Goal: Task Accomplishment & Management: Manage account settings

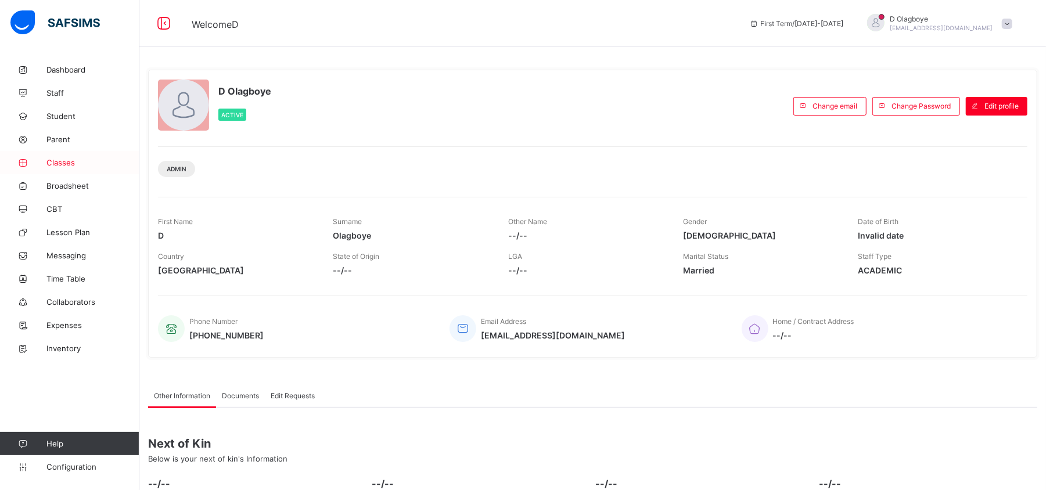
click at [60, 163] on span "Classes" at bounding box center [92, 162] width 93 height 9
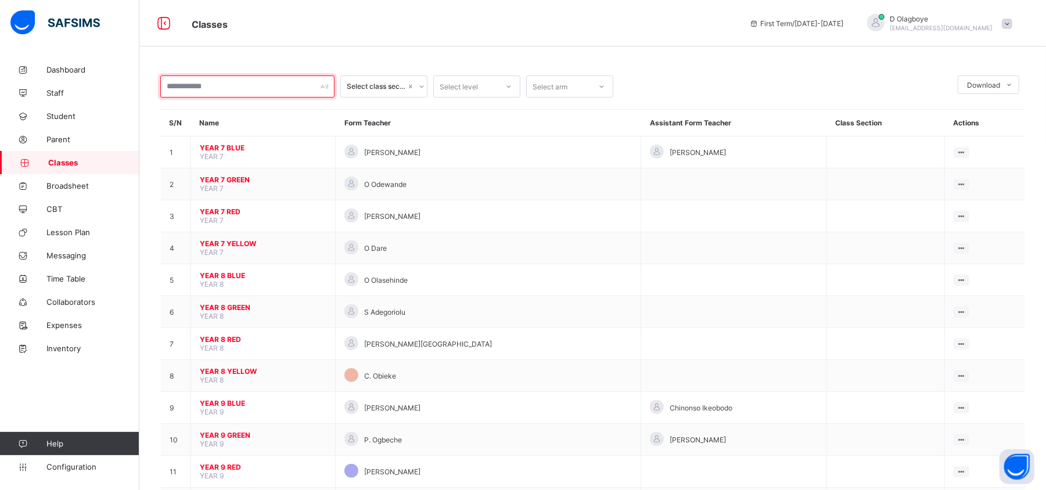
click at [308, 85] on input "text" at bounding box center [247, 87] width 174 height 22
click at [259, 78] on input "text" at bounding box center [247, 87] width 174 height 22
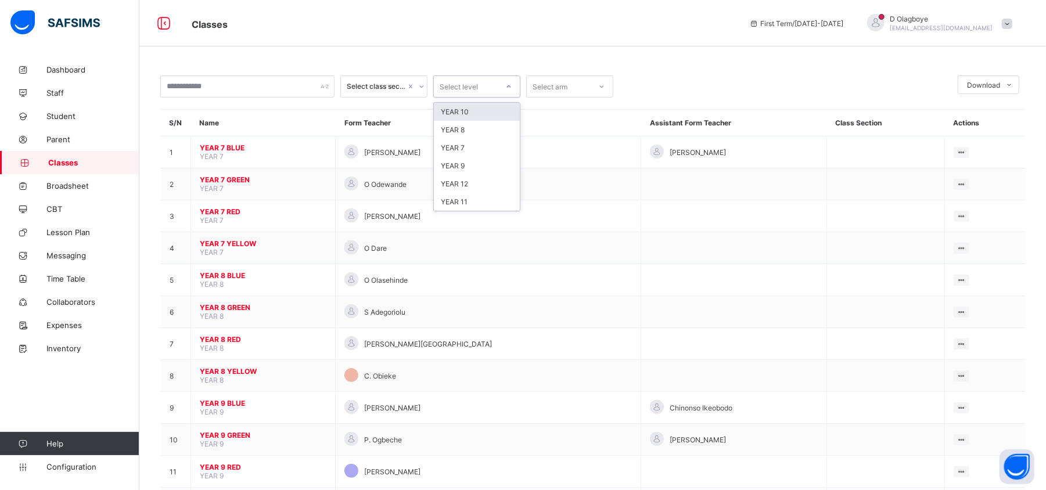
click at [510, 87] on icon at bounding box center [508, 87] width 7 height 12
click at [467, 126] on div "YEAR 8" at bounding box center [477, 130] width 86 height 18
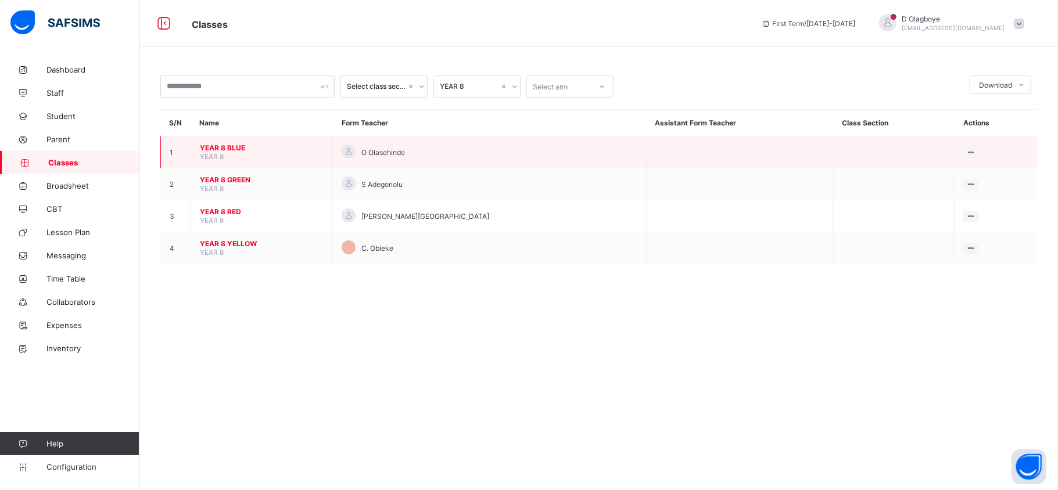
click at [243, 153] on td "YEAR 8 BLUE YEAR 8" at bounding box center [262, 152] width 142 height 32
click at [223, 145] on span "YEAR 8 BLUE" at bounding box center [262, 147] width 124 height 9
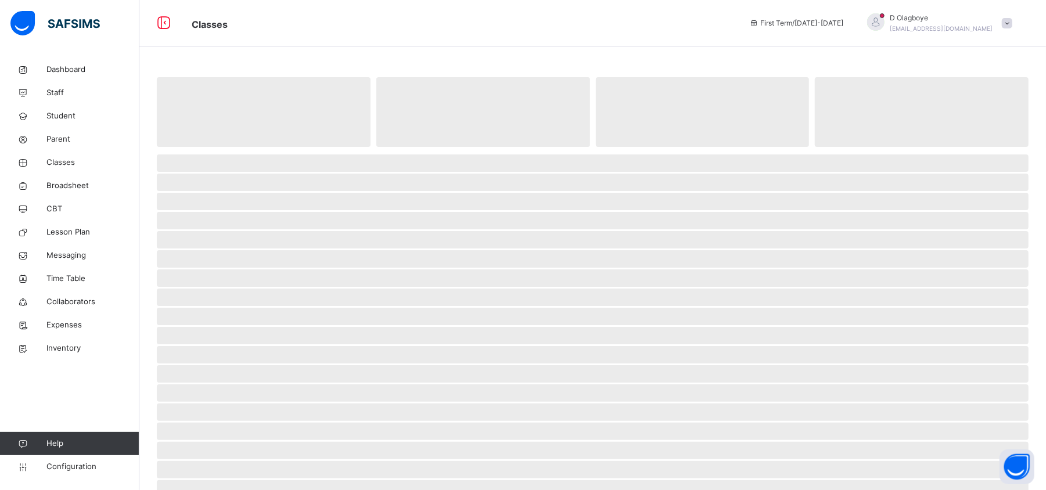
click at [223, 145] on span "‌" at bounding box center [264, 112] width 214 height 70
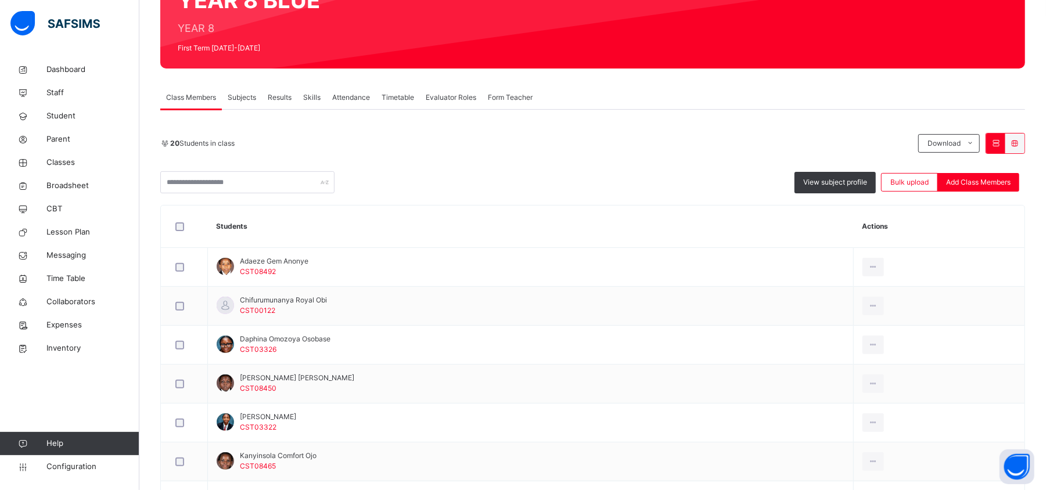
scroll to position [133, 0]
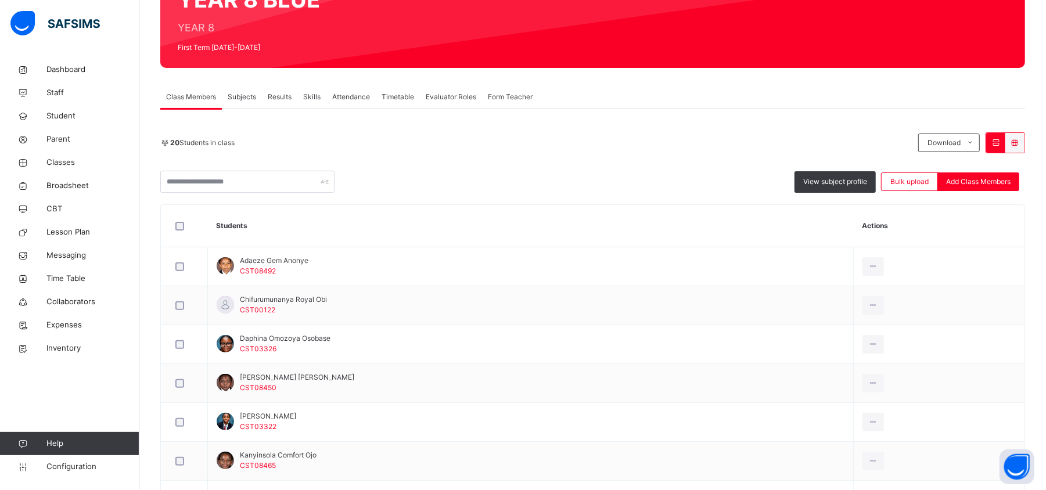
click at [239, 92] on span "Subjects" at bounding box center [242, 97] width 28 height 10
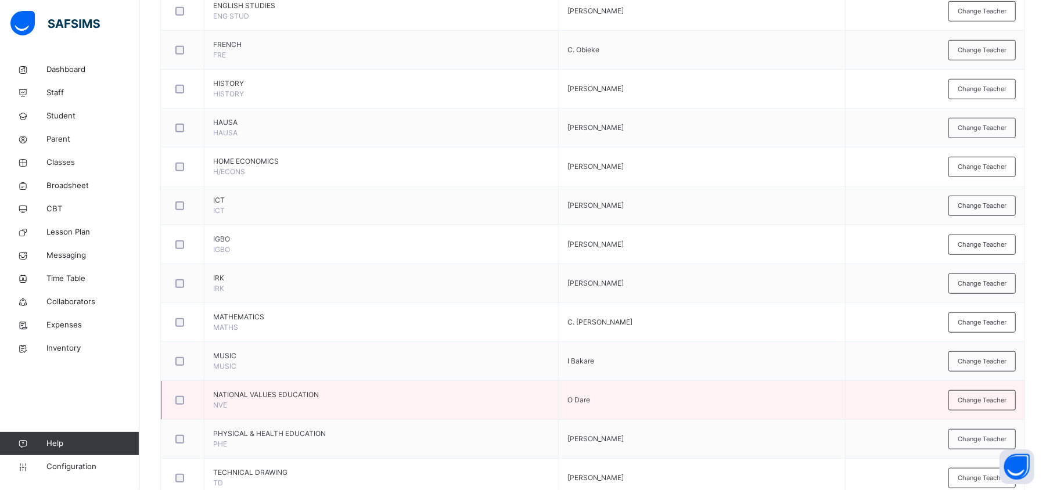
scroll to position [694, 0]
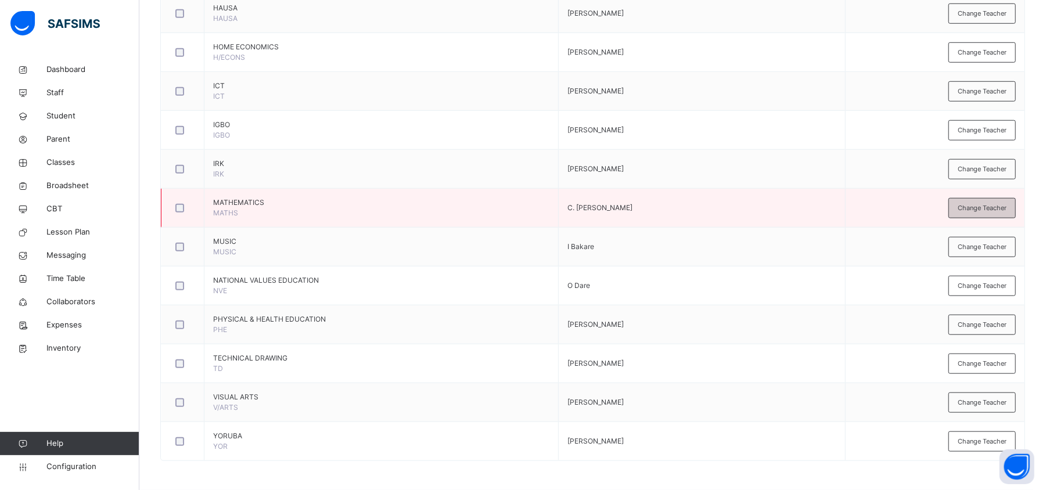
click at [999, 204] on span "Change Teacher" at bounding box center [982, 208] width 49 height 10
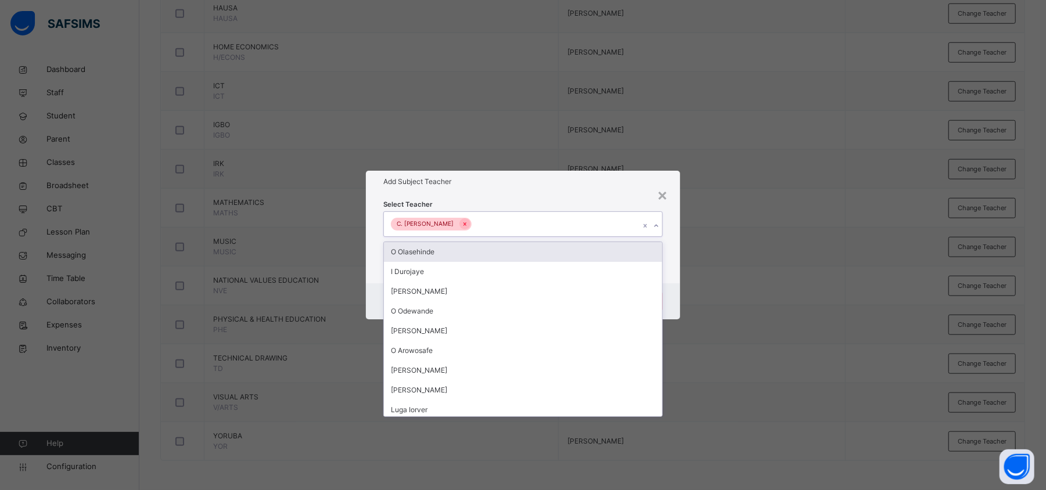
click at [430, 225] on div "C. Ola-Balogun" at bounding box center [425, 224] width 69 height 13
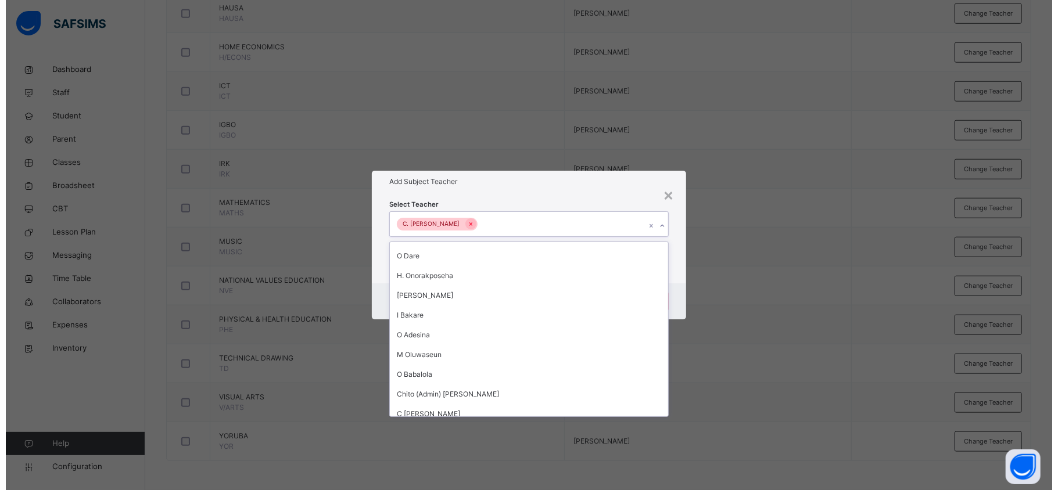
scroll to position [2433, 0]
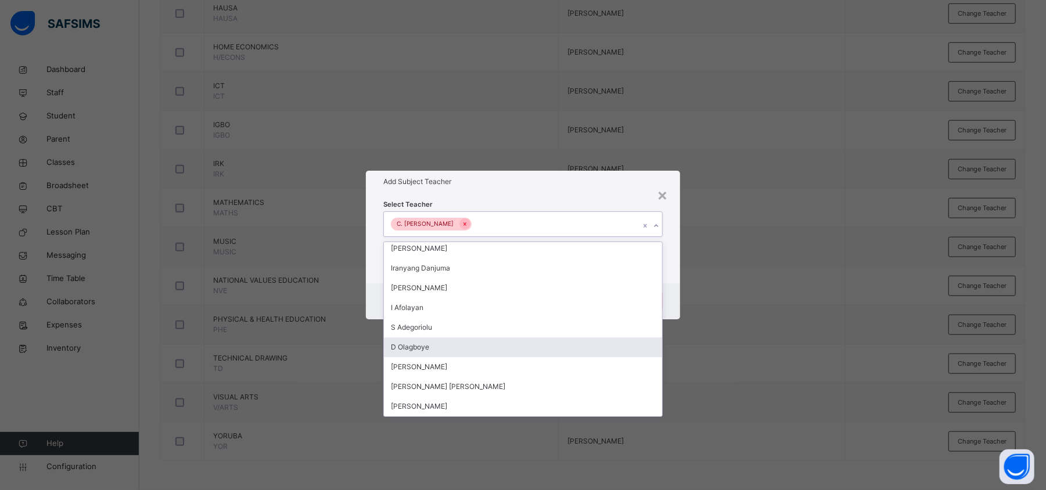
click at [497, 345] on div "D Olagboye" at bounding box center [523, 347] width 278 height 20
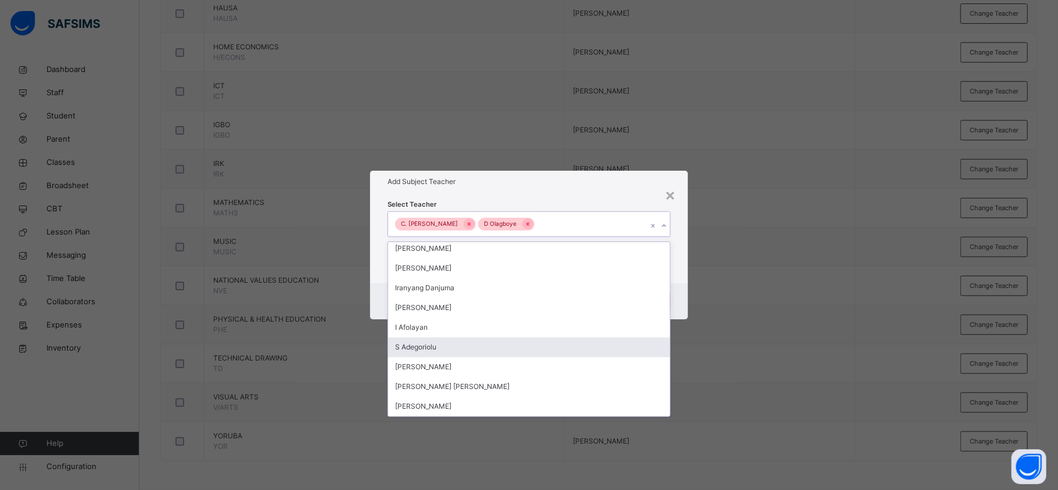
scroll to position [2413, 0]
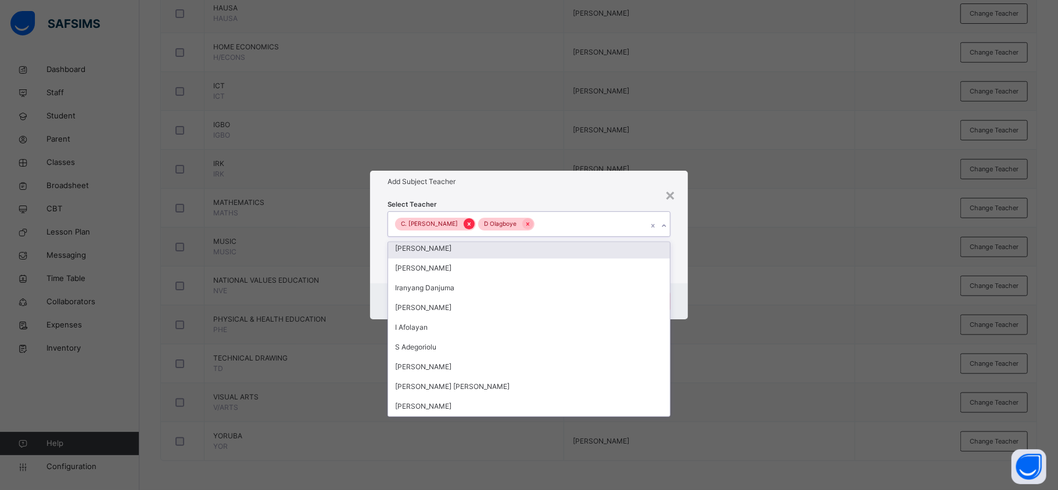
click at [466, 222] on icon at bounding box center [469, 224] width 6 height 8
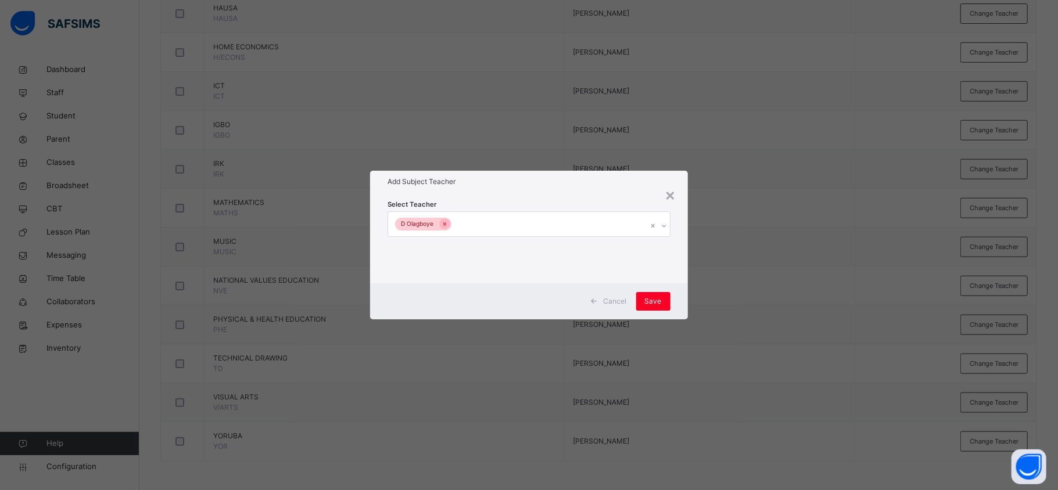
click at [816, 361] on div "× Add Subject Teacher Select Teacher D Olagboye Cancel Save" at bounding box center [529, 245] width 1058 height 490
click at [659, 303] on span "Save" at bounding box center [653, 301] width 17 height 10
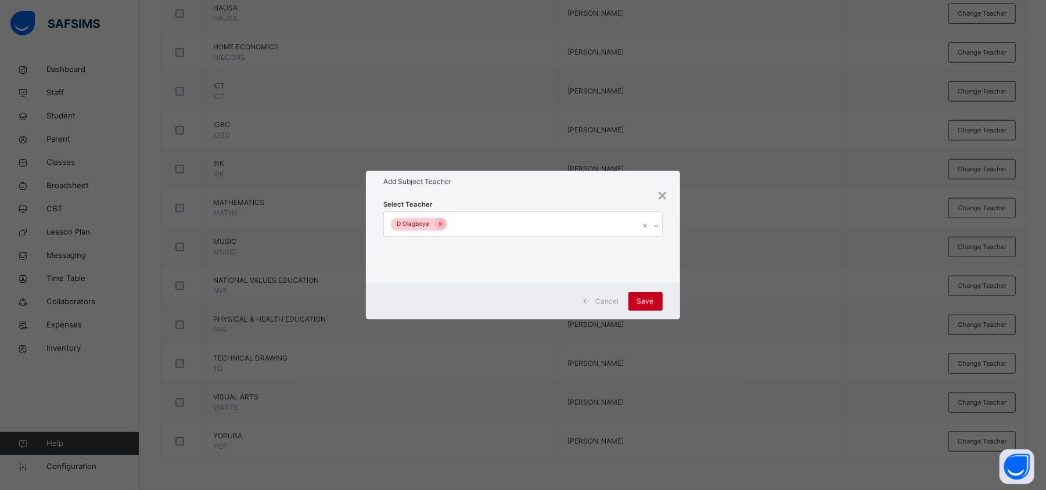
click at [659, 303] on div "Save" at bounding box center [645, 301] width 34 height 19
click at [646, 301] on div "Save" at bounding box center [645, 301] width 34 height 19
click at [646, 301] on span "Save" at bounding box center [645, 301] width 17 height 10
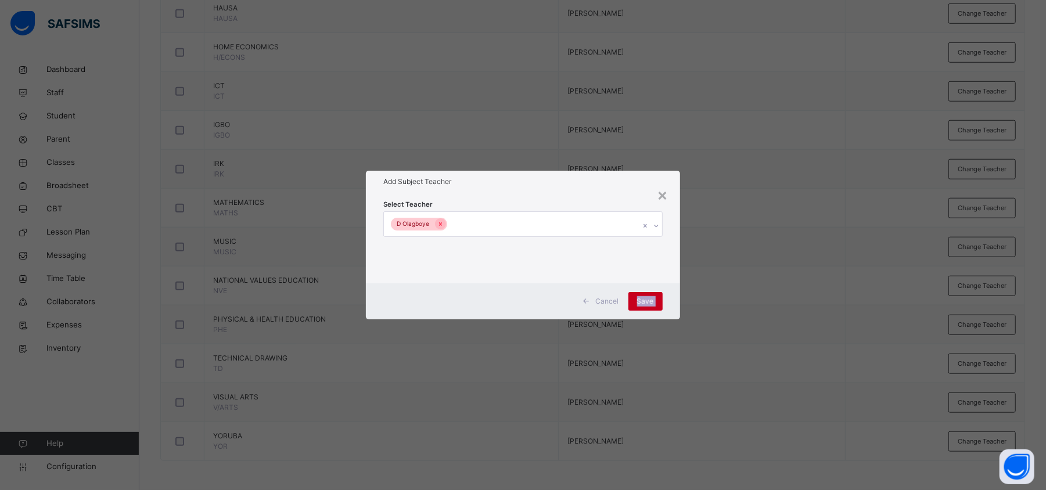
click at [646, 301] on span "Save" at bounding box center [645, 301] width 17 height 10
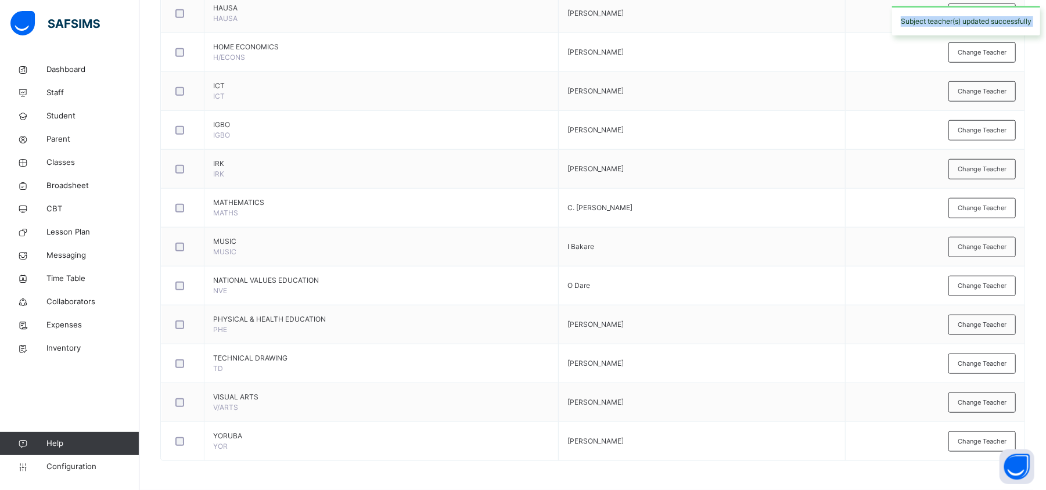
click at [642, 300] on div "Assign Subjects to a teacher View subject result Name Subject teacher(s) Action…" at bounding box center [592, 16] width 865 height 890
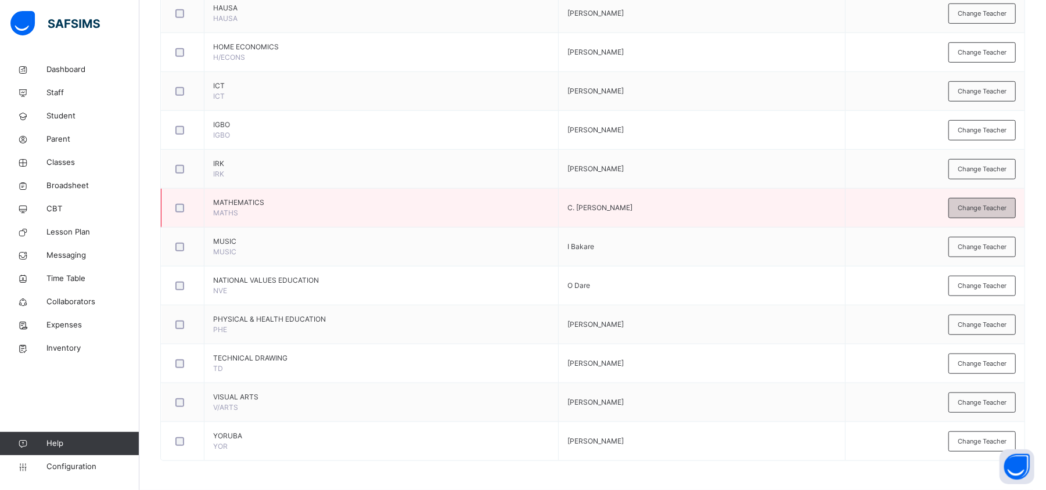
click at [981, 200] on div "Change Teacher" at bounding box center [982, 208] width 67 height 20
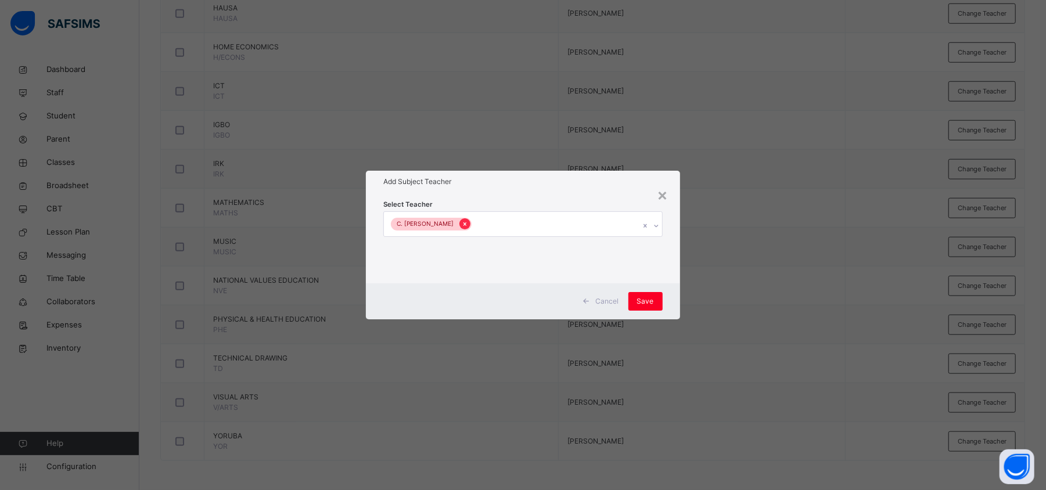
click at [462, 222] on icon at bounding box center [465, 224] width 6 height 8
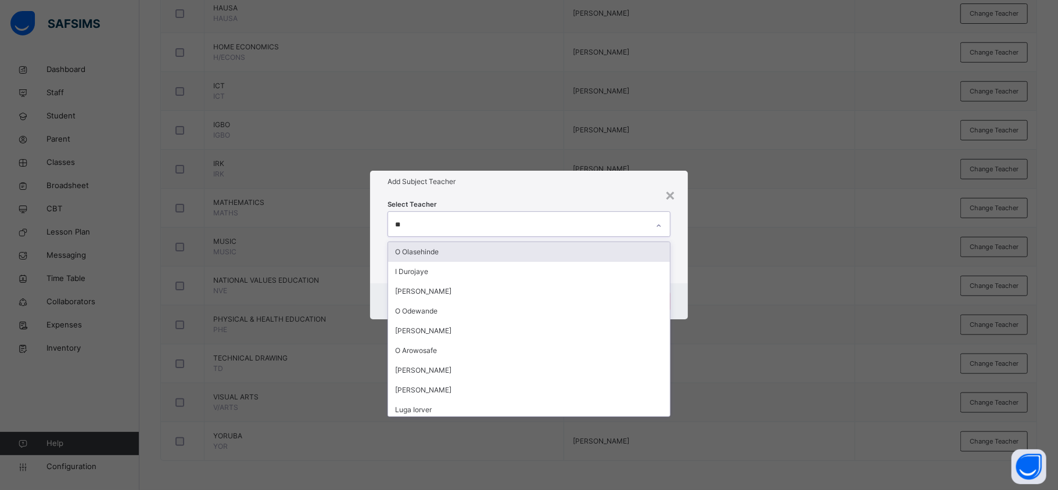
type input "*"
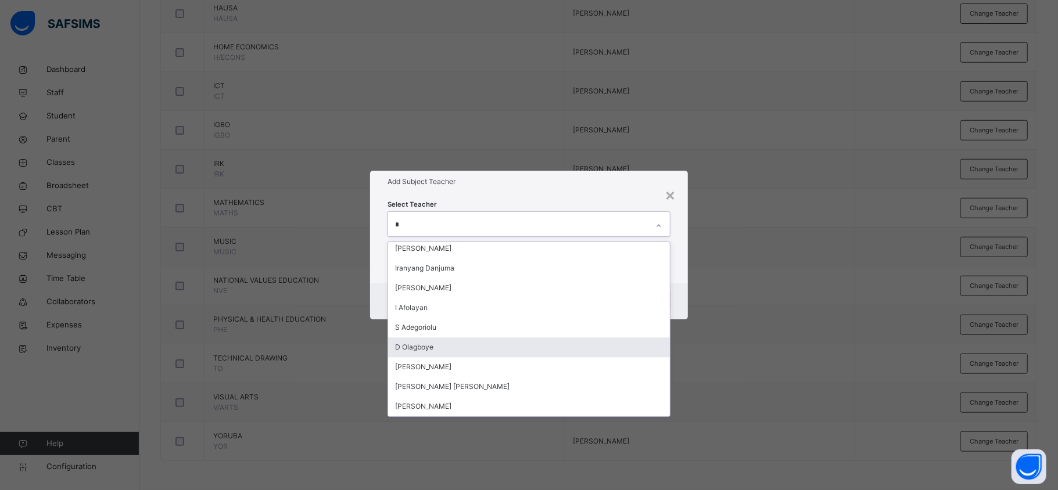
scroll to position [2215, 0]
click at [452, 344] on div "D Olagboye" at bounding box center [528, 347] width 281 height 20
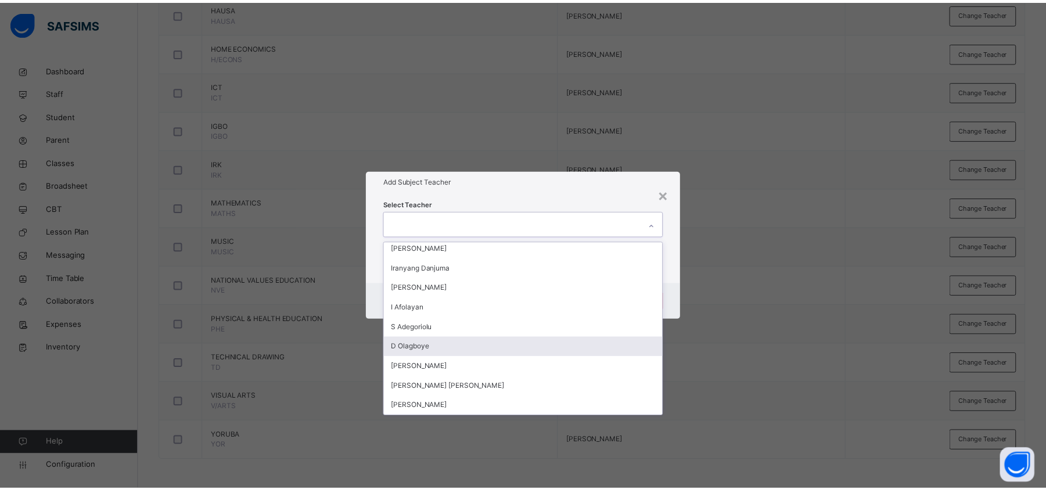
scroll to position [2433, 0]
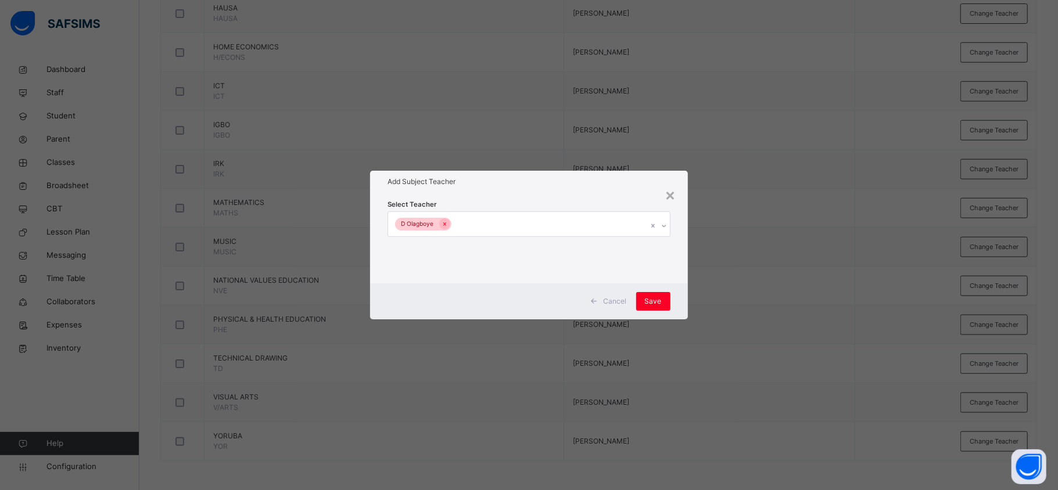
click at [744, 347] on div "× Add Subject Teacher Select Teacher D Olagboye Cancel Save" at bounding box center [529, 245] width 1058 height 490
click at [660, 301] on span "Save" at bounding box center [653, 301] width 17 height 10
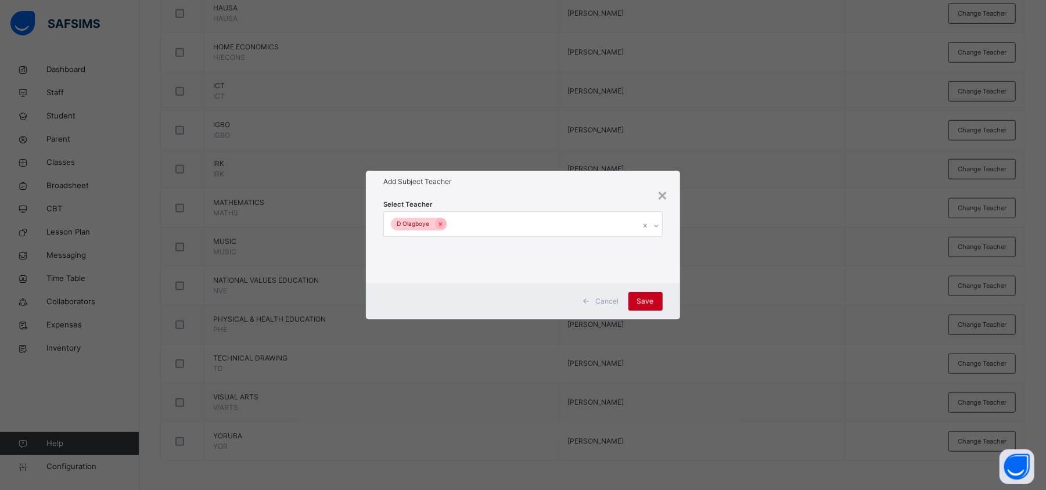
click at [660, 301] on div "Save" at bounding box center [645, 301] width 34 height 19
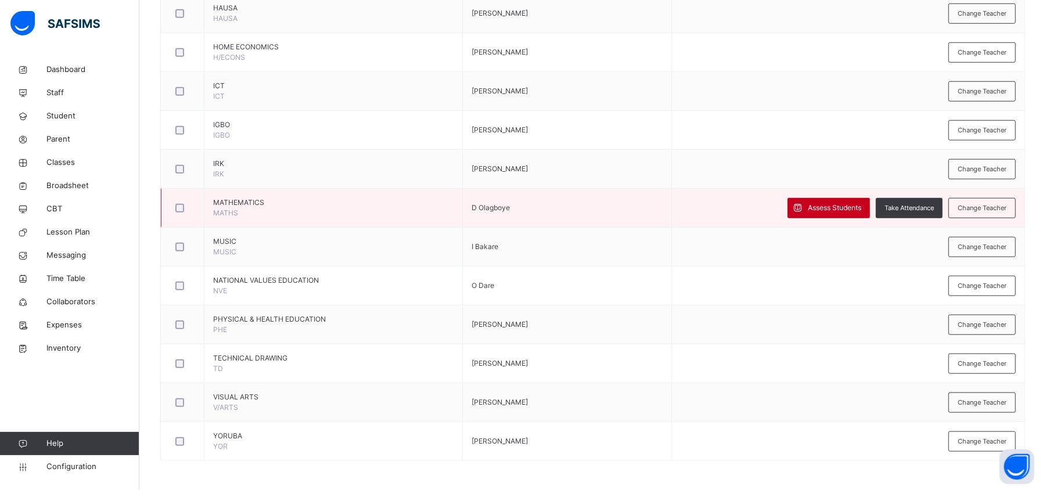
click at [837, 204] on span "Assess Students" at bounding box center [834, 208] width 53 height 10
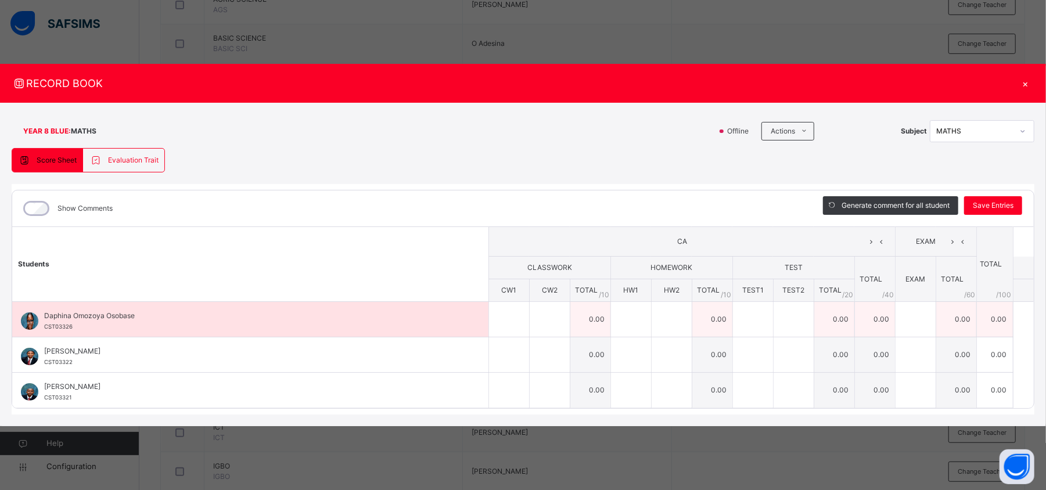
scroll to position [349, 0]
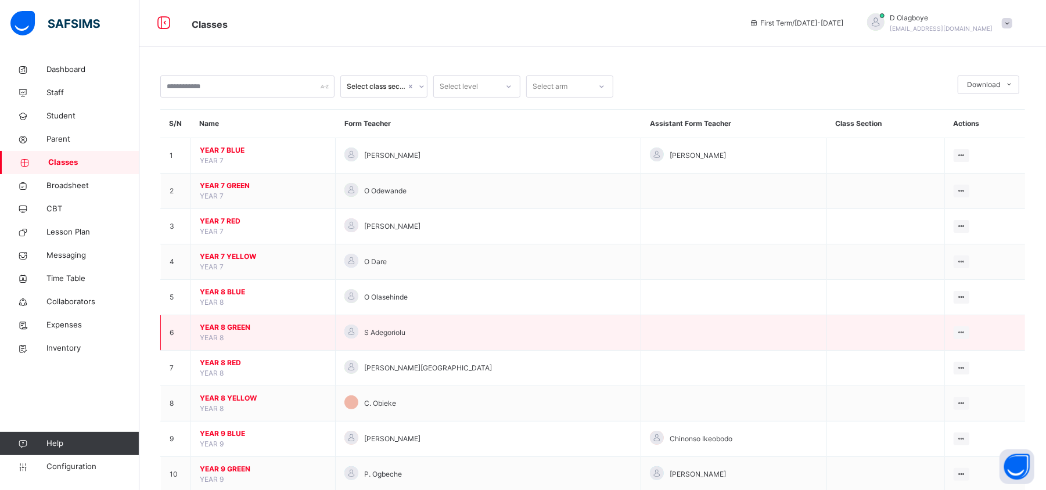
click at [227, 324] on span "YEAR 8 GREEN" at bounding box center [263, 327] width 127 height 10
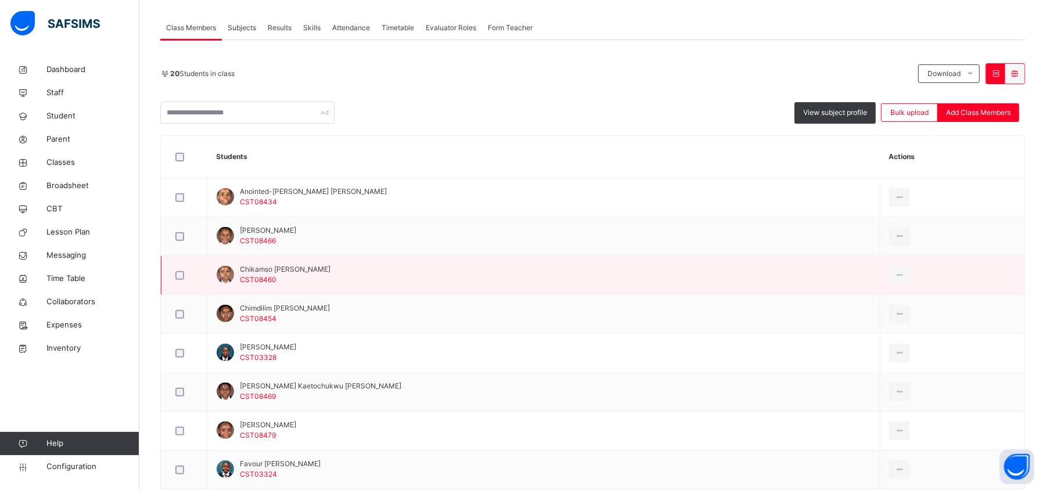
scroll to position [170, 0]
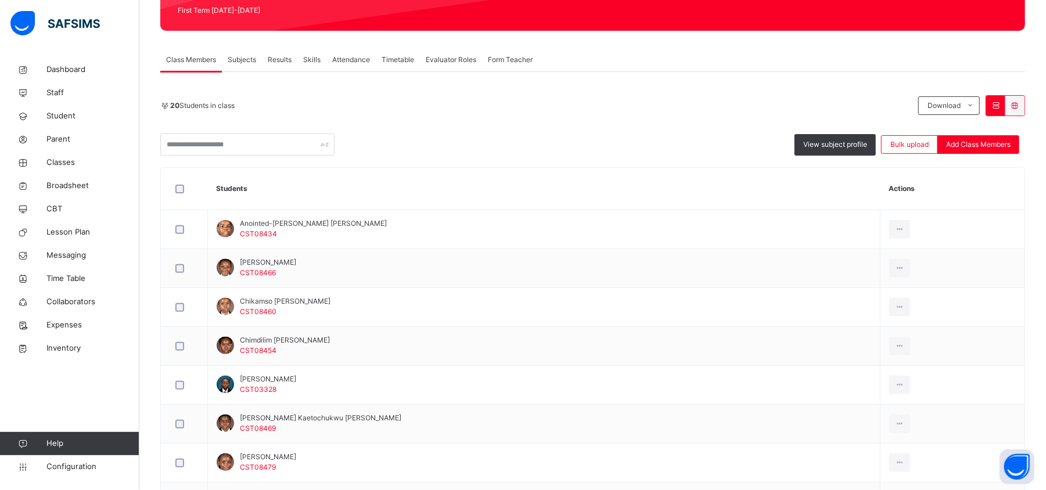
click at [247, 59] on span "Subjects" at bounding box center [242, 60] width 28 height 10
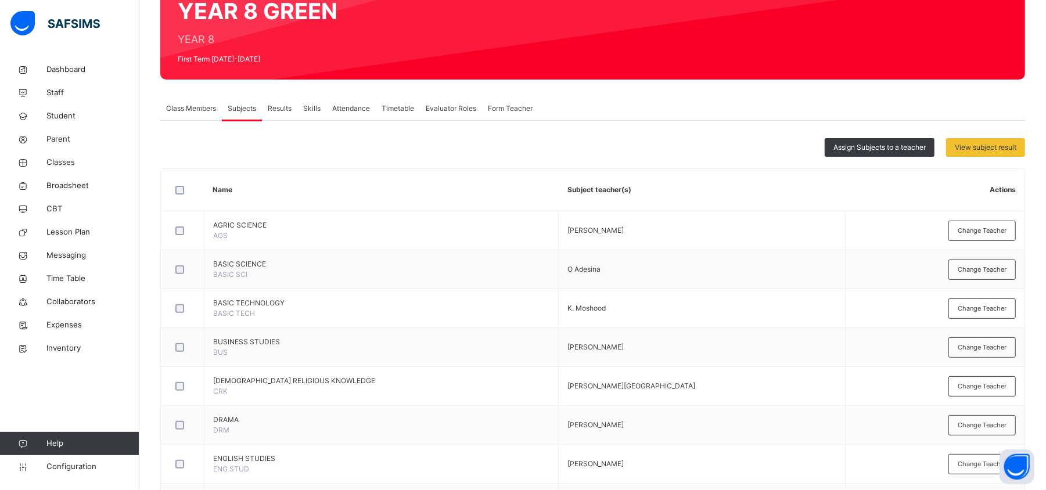
scroll to position [0, 0]
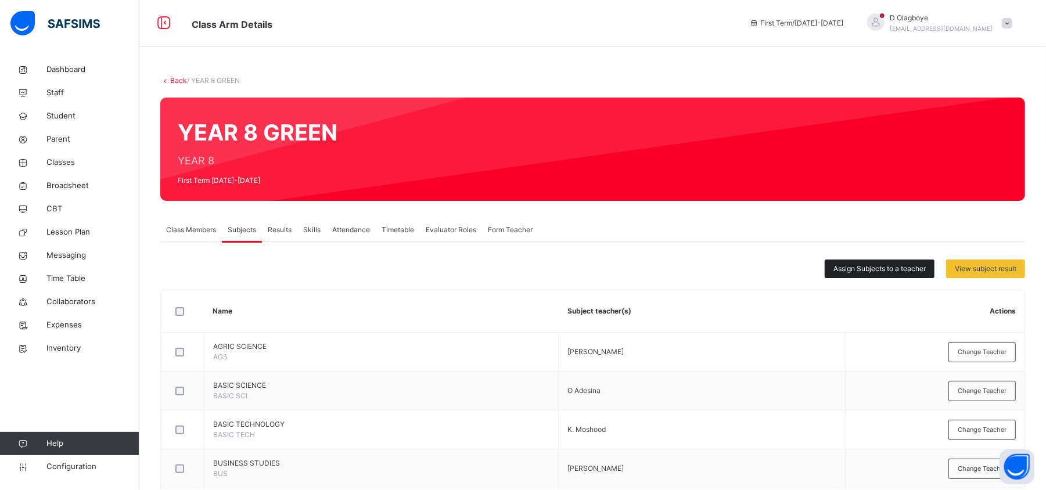
click at [904, 270] on span "Assign Subjects to a teacher" at bounding box center [880, 269] width 92 height 10
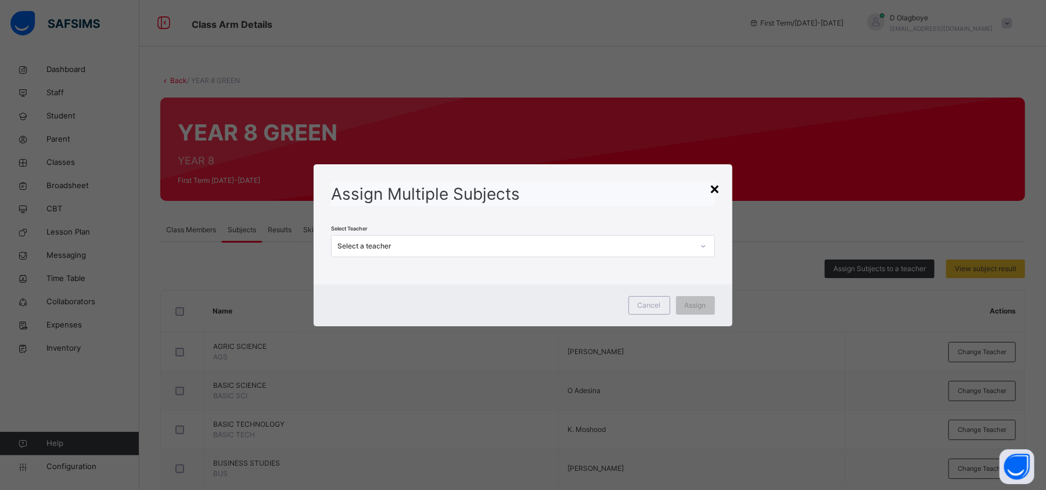
click at [714, 185] on div "×" at bounding box center [715, 188] width 11 height 24
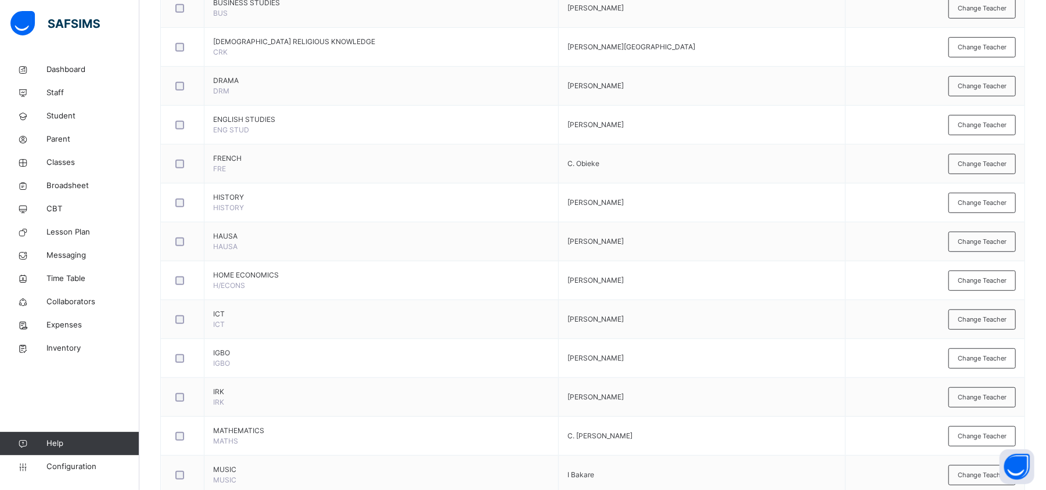
scroll to position [461, 0]
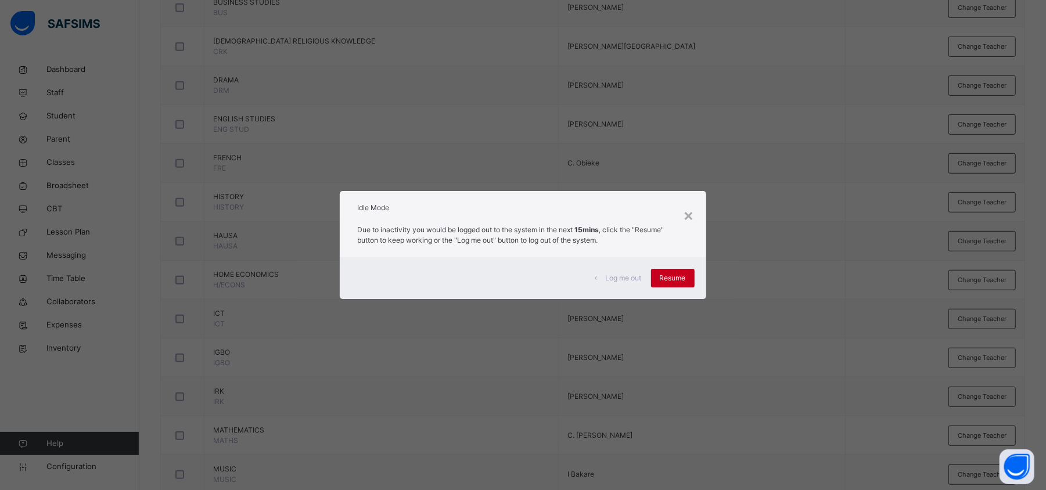
click at [674, 279] on span "Resume" at bounding box center [673, 278] width 26 height 10
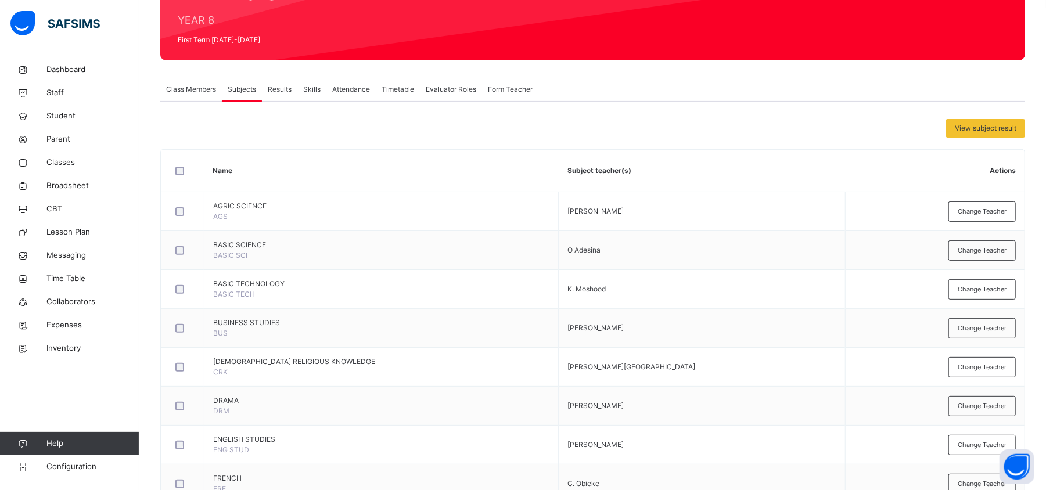
scroll to position [146, 0]
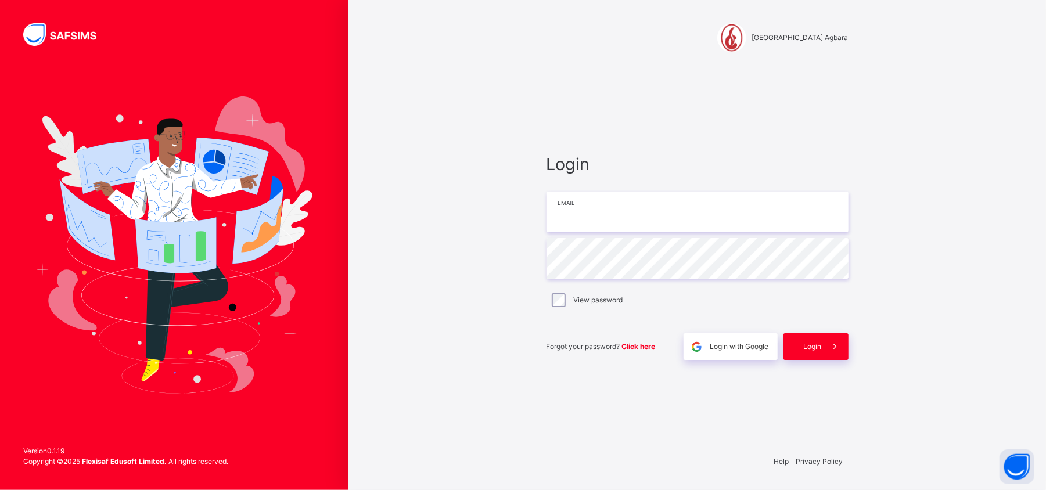
type input "**********"
